Goal: Browse casually

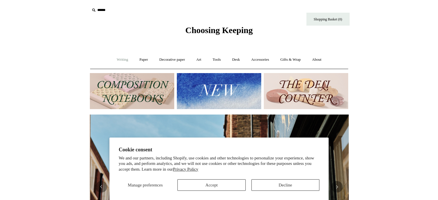
scroll to position [0, 259]
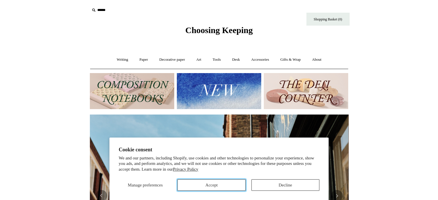
click at [228, 183] on button "Accept" at bounding box center [212, 186] width 68 height 12
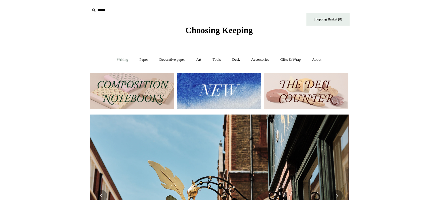
click at [120, 63] on link "Writing +" at bounding box center [123, 59] width 22 height 15
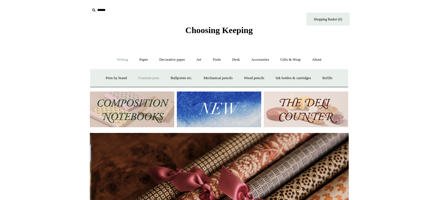
scroll to position [0, 518]
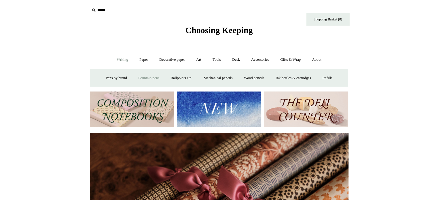
click at [141, 78] on link "Fountain pens +" at bounding box center [148, 78] width 31 height 15
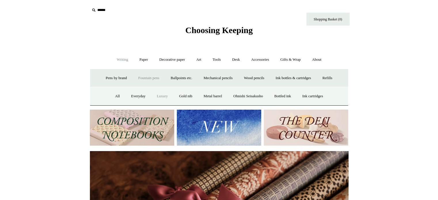
click at [158, 96] on link "Luxury" at bounding box center [162, 96] width 21 height 15
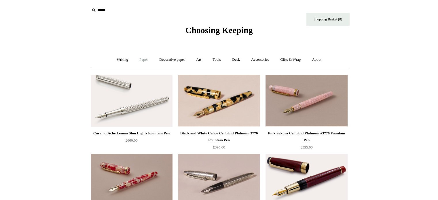
click at [138, 60] on link "Paper +" at bounding box center [143, 59] width 19 height 15
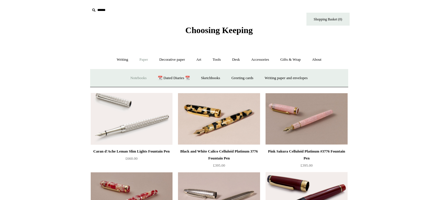
click at [133, 77] on link "Notebooks +" at bounding box center [138, 78] width 27 height 15
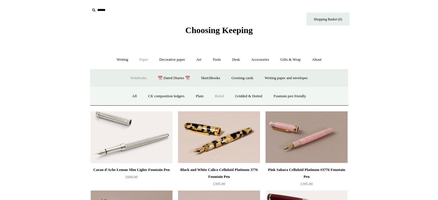
click at [213, 94] on link "Ruled" at bounding box center [219, 96] width 19 height 15
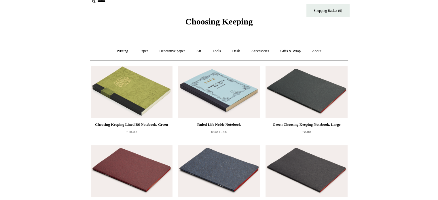
scroll to position [8, 0]
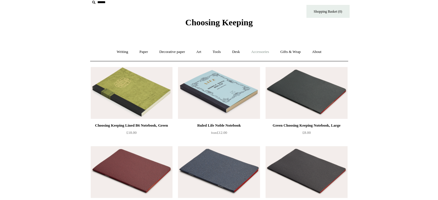
click at [260, 51] on link "Accessories +" at bounding box center [260, 51] width 28 height 15
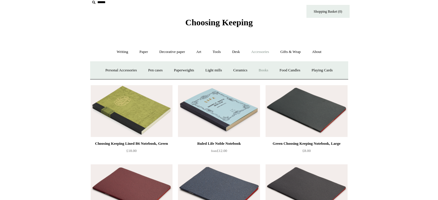
click at [266, 70] on link "Books" at bounding box center [264, 70] width 20 height 15
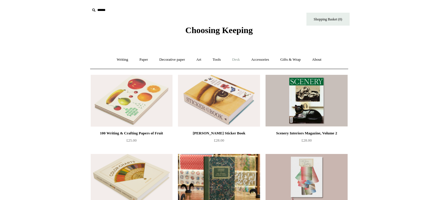
click at [238, 58] on link "Desk +" at bounding box center [236, 59] width 18 height 15
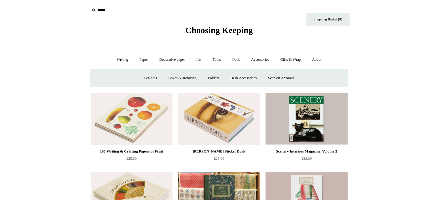
click at [200, 61] on link "Art +" at bounding box center [198, 59] width 15 height 15
click at [133, 76] on link "Watercolour & Paint" at bounding box center [113, 78] width 41 height 15
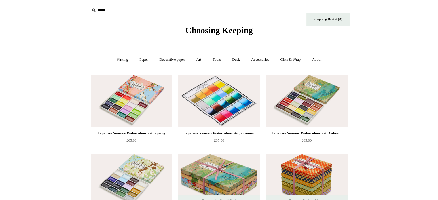
click at [201, 103] on img at bounding box center [219, 101] width 82 height 52
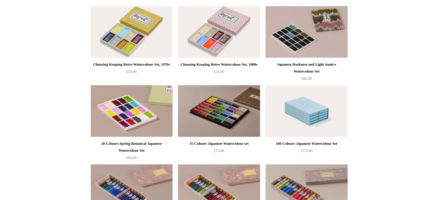
scroll to position [36, 0]
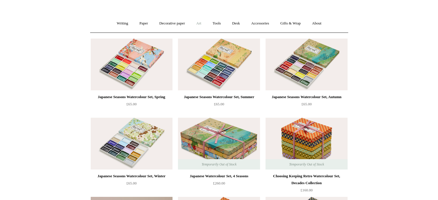
click at [199, 20] on link "Art +" at bounding box center [198, 23] width 15 height 15
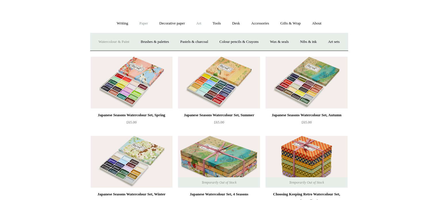
click at [144, 24] on link "Paper +" at bounding box center [143, 23] width 19 height 15
click at [277, 40] on link "Writing paper and envelopes +" at bounding box center [286, 41] width 53 height 15
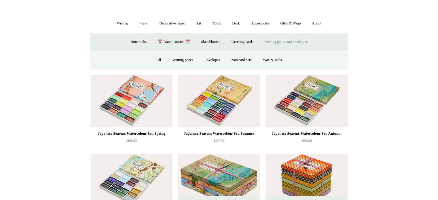
click at [277, 40] on link "Writing paper and envelopes -" at bounding box center [286, 41] width 53 height 15
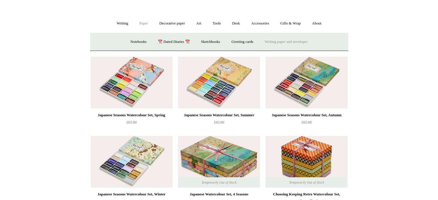
click at [277, 40] on link "Writing paper and envelopes +" at bounding box center [286, 41] width 53 height 15
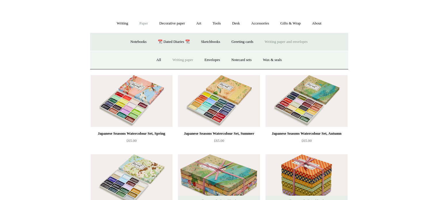
click at [187, 62] on link "Writing paper" at bounding box center [182, 59] width 31 height 15
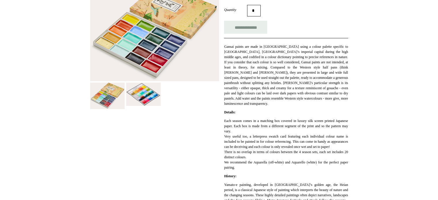
scroll to position [107, 0]
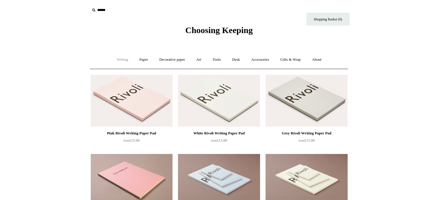
click at [121, 61] on link "Writing +" at bounding box center [123, 59] width 22 height 15
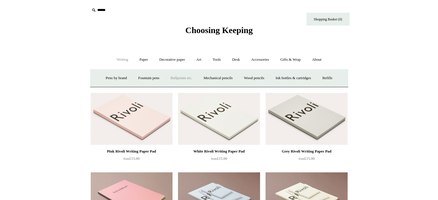
click at [180, 77] on link "Ballpoints etc. +" at bounding box center [182, 78] width 32 height 15
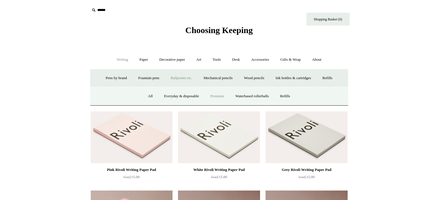
click at [215, 97] on link "Premium" at bounding box center [217, 96] width 24 height 15
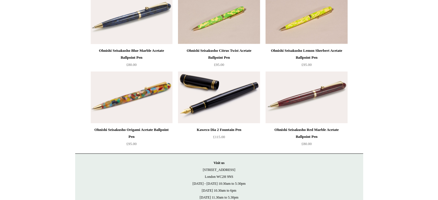
scroll to position [407, 0]
